Goal: Information Seeking & Learning: Find specific fact

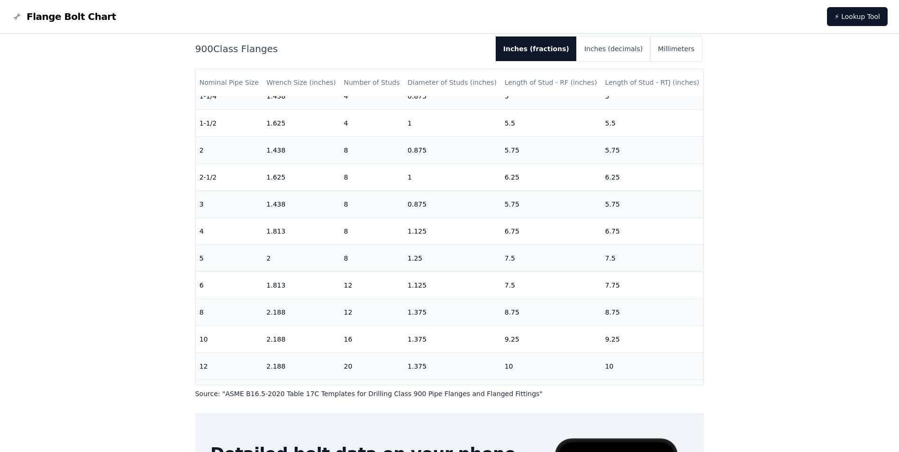
scroll to position [95, 0]
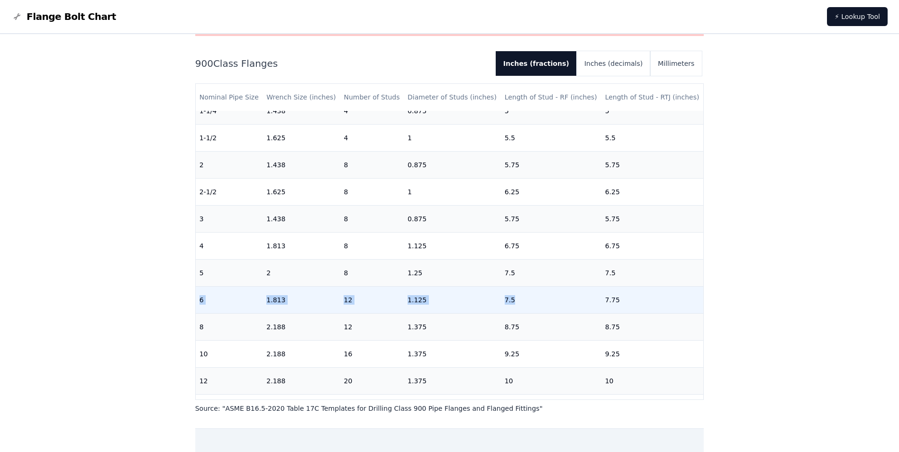
drag, startPoint x: 199, startPoint y: 300, endPoint x: 520, endPoint y: 300, distance: 321.3
click at [520, 300] on tr "6 1.813 12 1.125 7.5 7.75" at bounding box center [450, 299] width 508 height 27
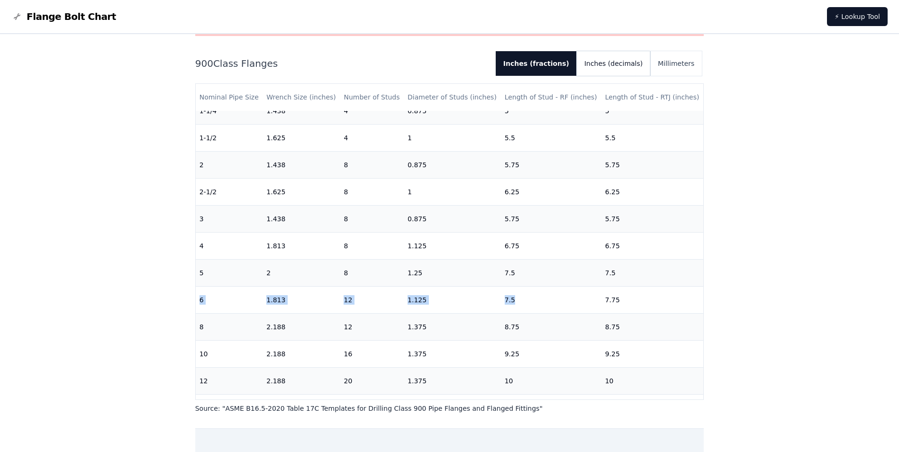
click at [643, 68] on button "Inches (decimals)" at bounding box center [613, 63] width 73 height 25
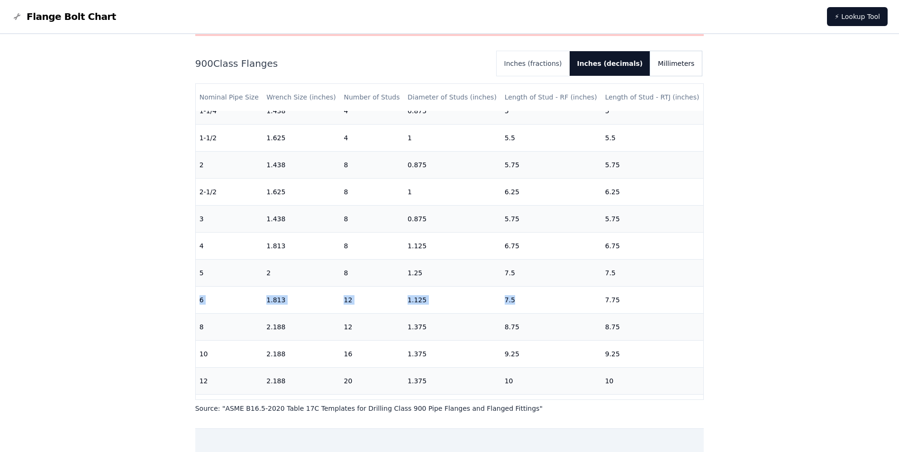
click at [666, 63] on button "Millimeters" at bounding box center [676, 63] width 52 height 25
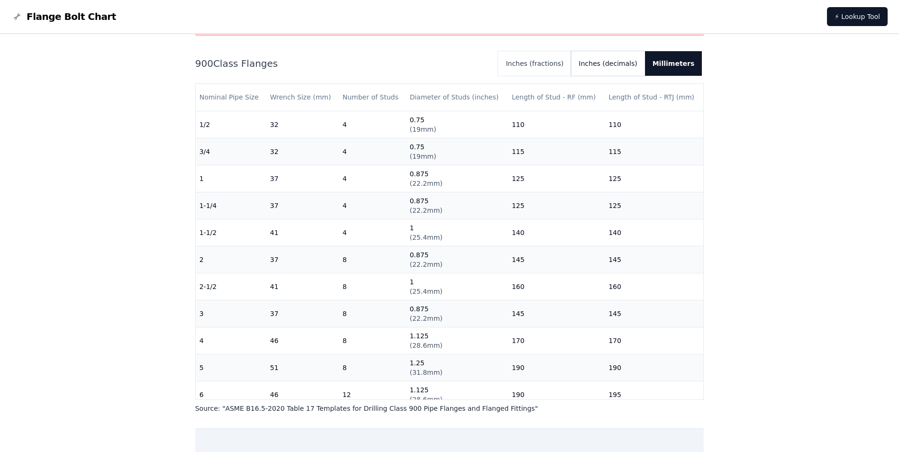
click at [625, 63] on button "Inches (decimals)" at bounding box center [607, 63] width 73 height 25
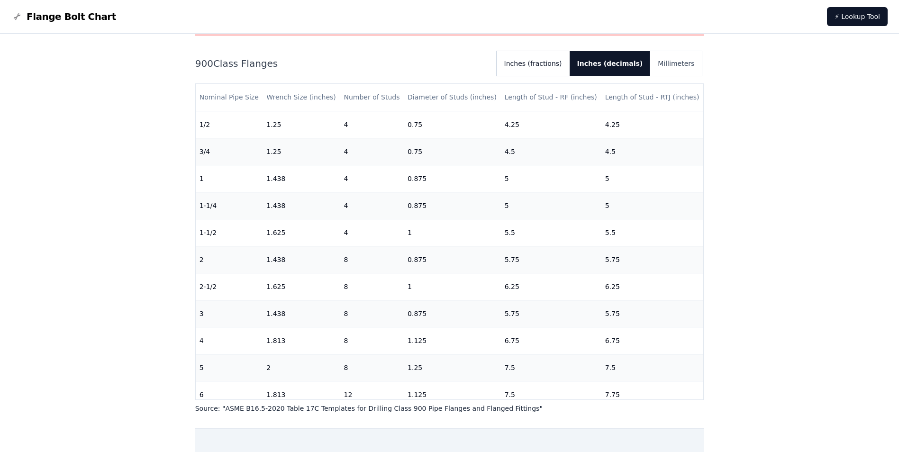
click at [554, 62] on button "Inches (fractions)" at bounding box center [533, 63] width 73 height 25
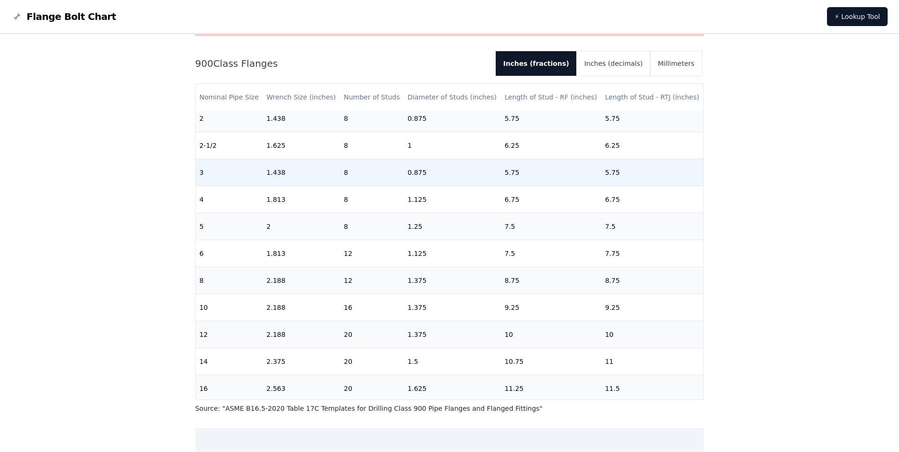
scroll to position [142, 0]
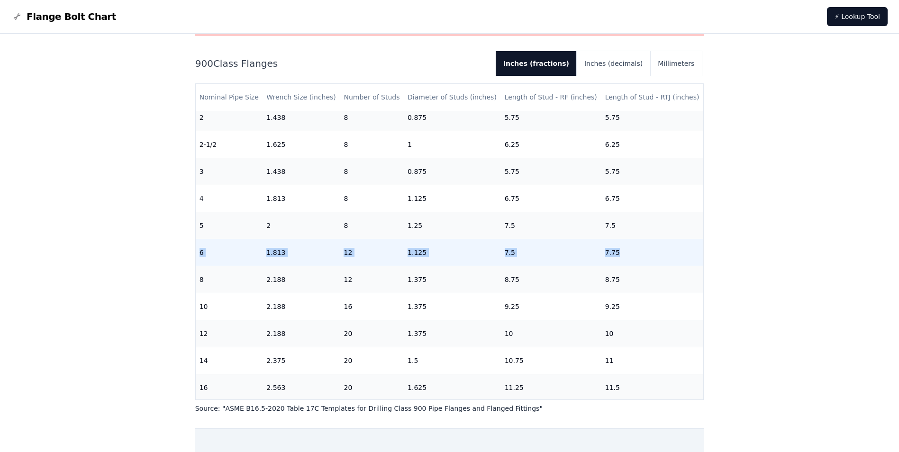
drag, startPoint x: 199, startPoint y: 252, endPoint x: 629, endPoint y: 251, distance: 430.3
click at [629, 251] on tr "6 1.813 12 1.125 7.5 7.75" at bounding box center [450, 252] width 508 height 27
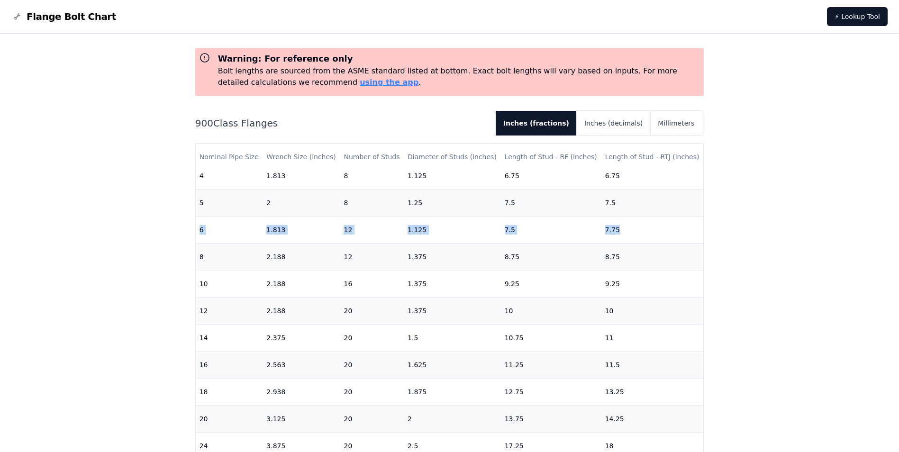
scroll to position [0, 0]
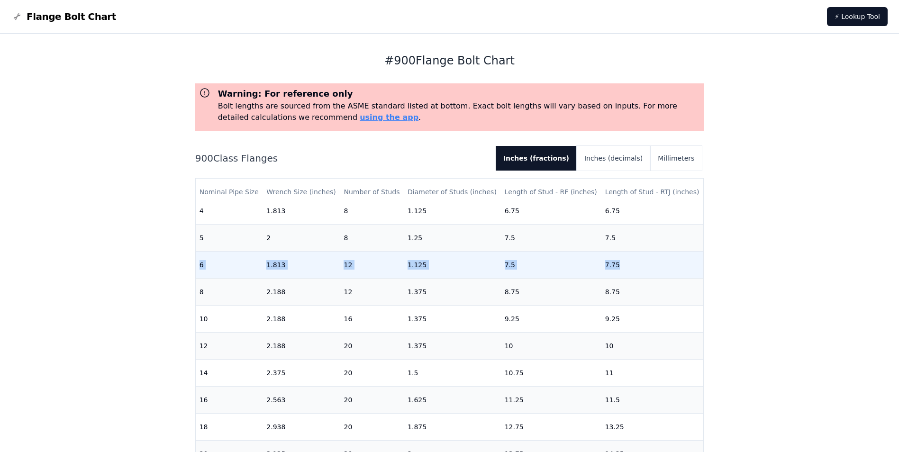
click at [509, 259] on td "7.5" at bounding box center [551, 264] width 100 height 27
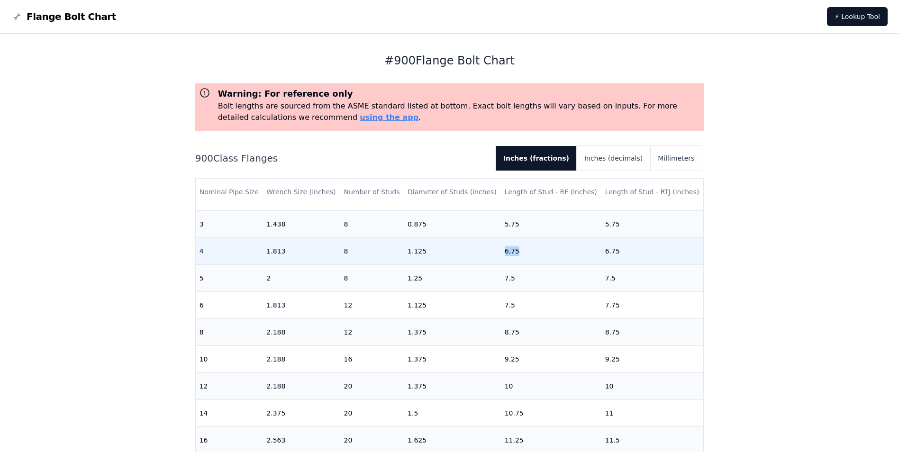
drag, startPoint x: 499, startPoint y: 255, endPoint x: 516, endPoint y: 254, distance: 16.7
click at [516, 254] on td "6.75" at bounding box center [551, 250] width 100 height 27
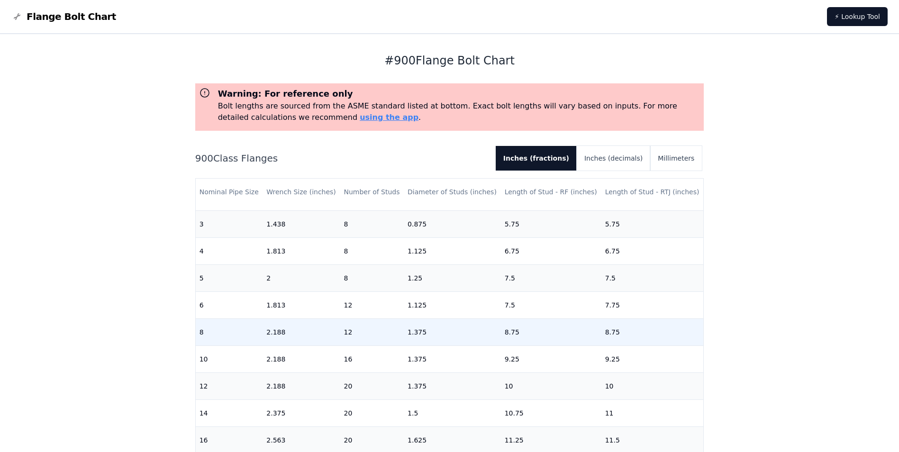
click at [514, 333] on td "8.75" at bounding box center [551, 331] width 100 height 27
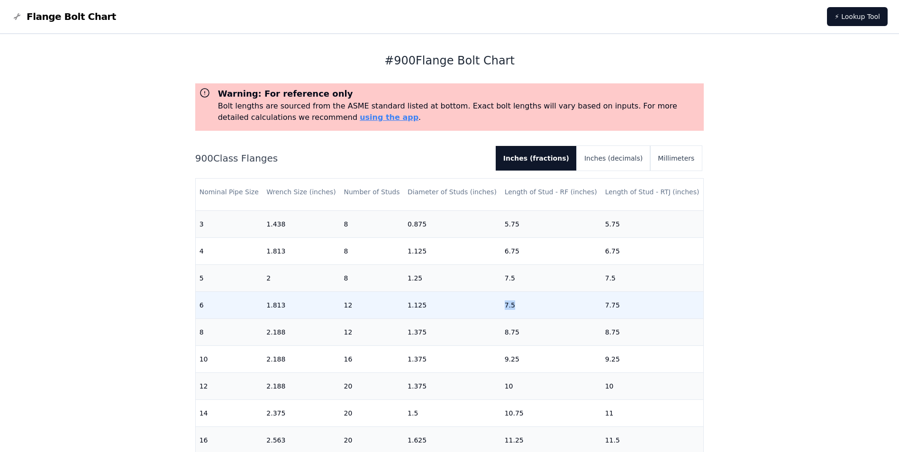
drag, startPoint x: 497, startPoint y: 302, endPoint x: 512, endPoint y: 302, distance: 15.2
click at [512, 302] on td "7.5" at bounding box center [551, 304] width 100 height 27
drag, startPoint x: 512, startPoint y: 302, endPoint x: 503, endPoint y: 308, distance: 10.4
click at [503, 308] on td "7.5" at bounding box center [551, 304] width 100 height 27
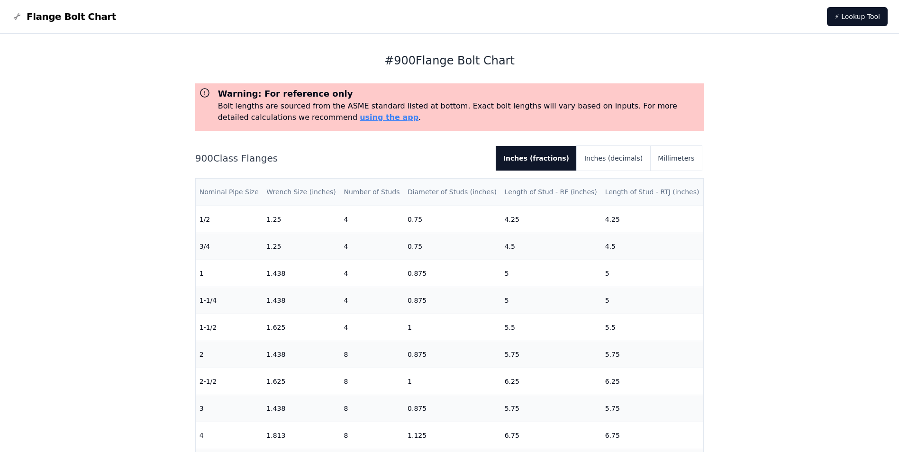
scroll to position [190, 0]
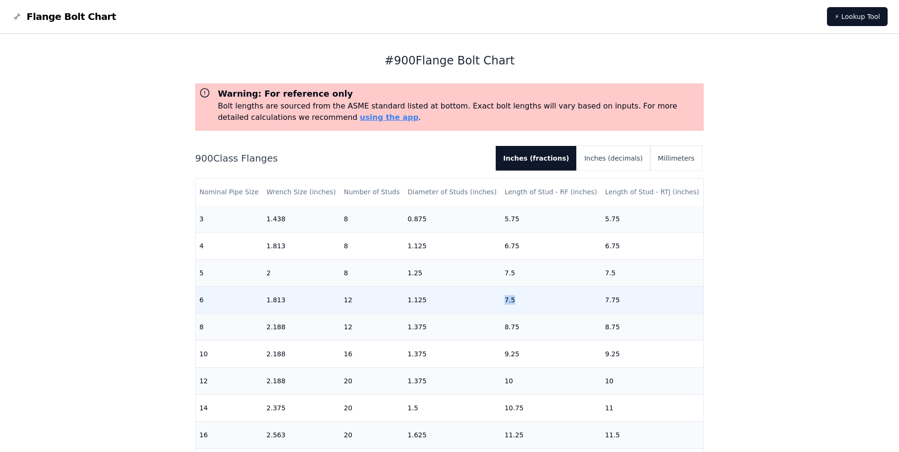
drag, startPoint x: 500, startPoint y: 302, endPoint x: 532, endPoint y: 302, distance: 31.3
click at [532, 302] on td "7.5" at bounding box center [551, 299] width 100 height 27
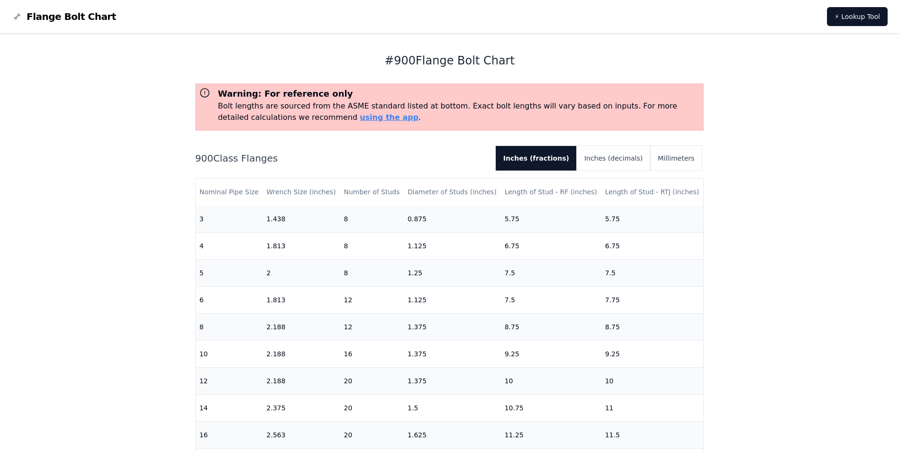
click at [757, 286] on div "# 900 Flange Bolt Chart Warning: For reference only Bolt lengths are sourced fr…" at bounding box center [449, 387] width 899 height 706
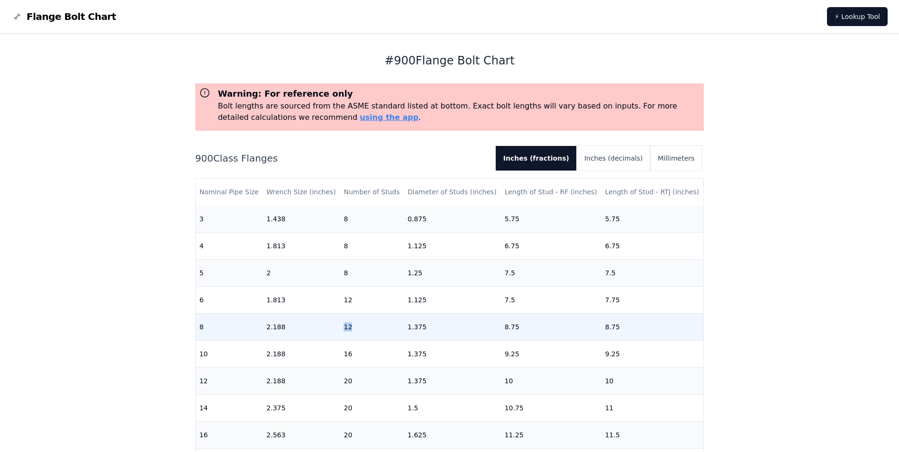
drag, startPoint x: 343, startPoint y: 329, endPoint x: 352, endPoint y: 329, distance: 9.0
click at [352, 329] on td "12" at bounding box center [372, 326] width 64 height 27
drag, startPoint x: 352, startPoint y: 329, endPoint x: 345, endPoint y: 329, distance: 6.6
click at [345, 329] on td "12" at bounding box center [372, 326] width 64 height 27
drag, startPoint x: 342, startPoint y: 330, endPoint x: 350, endPoint y: 329, distance: 8.5
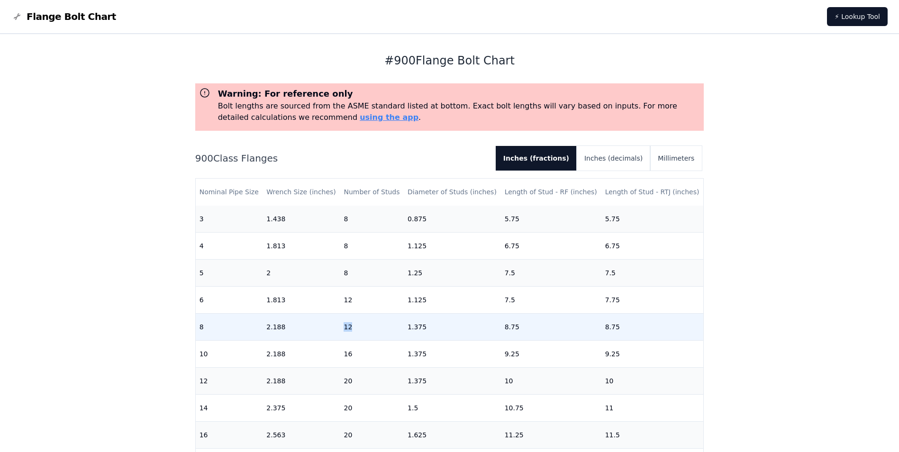
click at [350, 329] on td "12" at bounding box center [372, 326] width 64 height 27
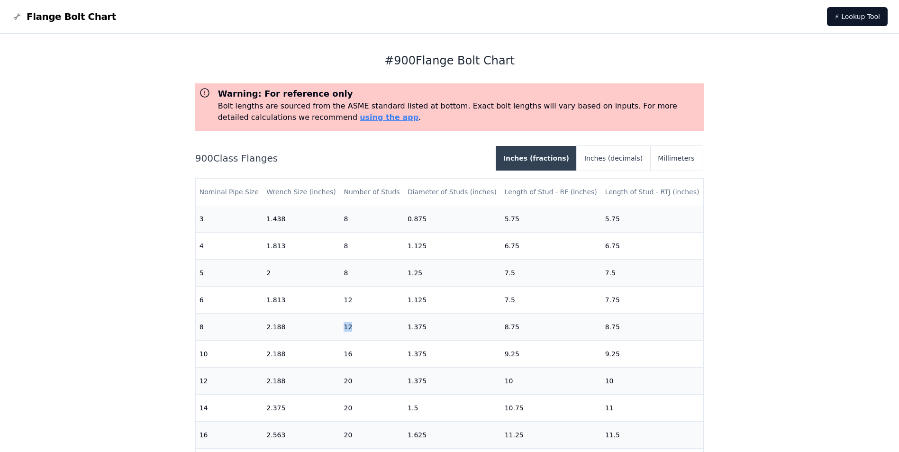
click at [554, 164] on button "Inches (fractions)" at bounding box center [536, 158] width 81 height 25
click at [636, 162] on button "Inches (decimals)" at bounding box center [613, 158] width 73 height 25
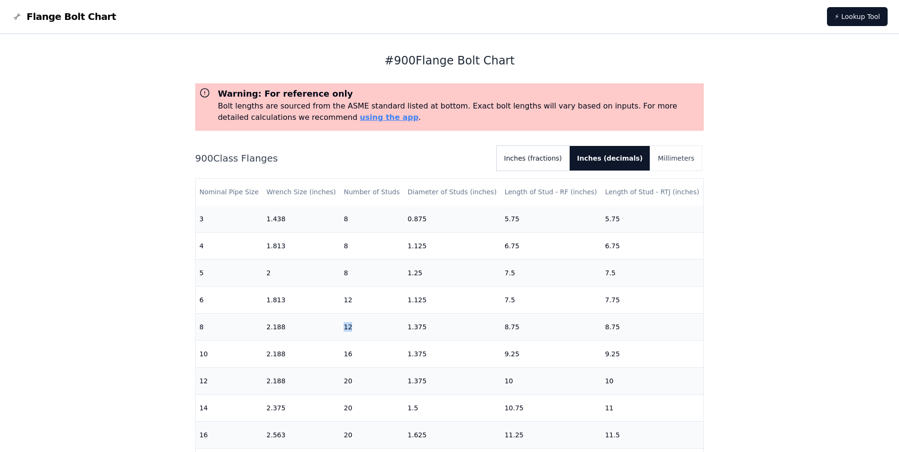
click at [570, 157] on button "Inches (fractions)" at bounding box center [533, 158] width 73 height 25
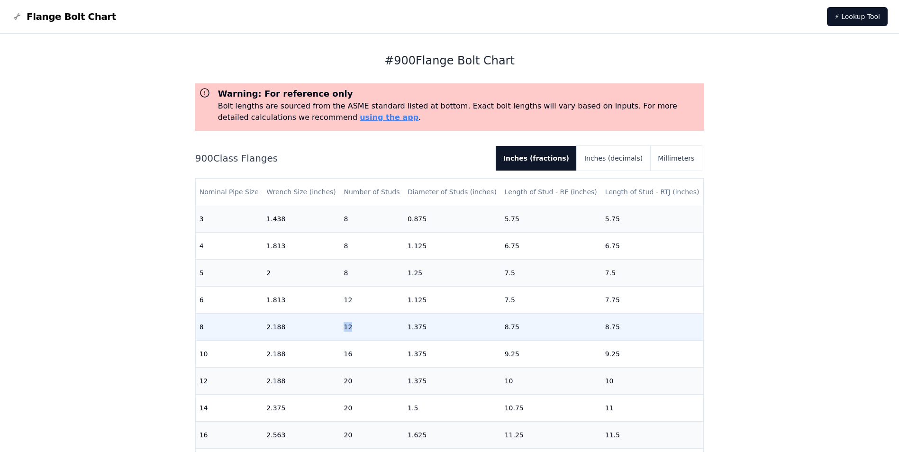
scroll to position [232, 0]
